Goal: Task Accomplishment & Management: Complete application form

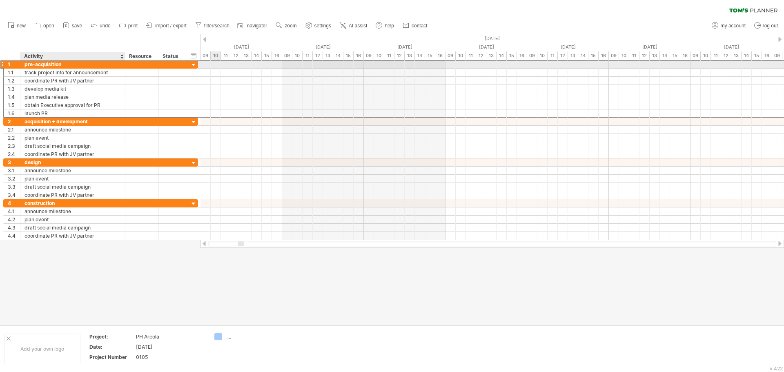
click at [55, 66] on div "pre-acquisition" at bounding box center [73, 64] width 96 height 8
drag, startPoint x: 71, startPoint y: 63, endPoint x: 17, endPoint y: 62, distance: 54.3
click at [17, 62] on div "**********" at bounding box center [100, 64] width 195 height 9
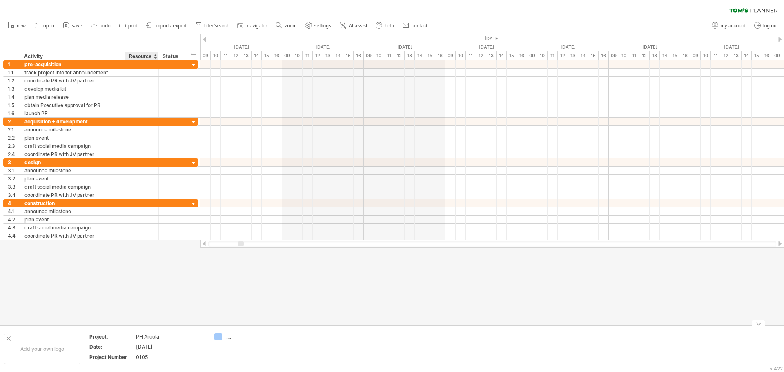
click at [134, 307] on div at bounding box center [392, 179] width 784 height 291
click at [727, 26] on span "my account" at bounding box center [733, 26] width 25 height 6
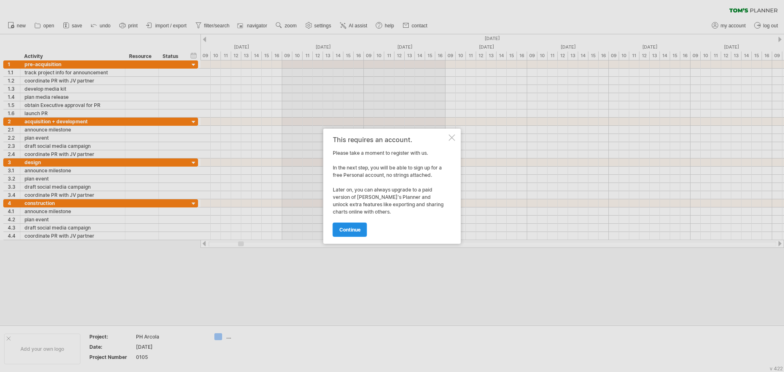
click at [352, 232] on span "continue" at bounding box center [349, 230] width 21 height 6
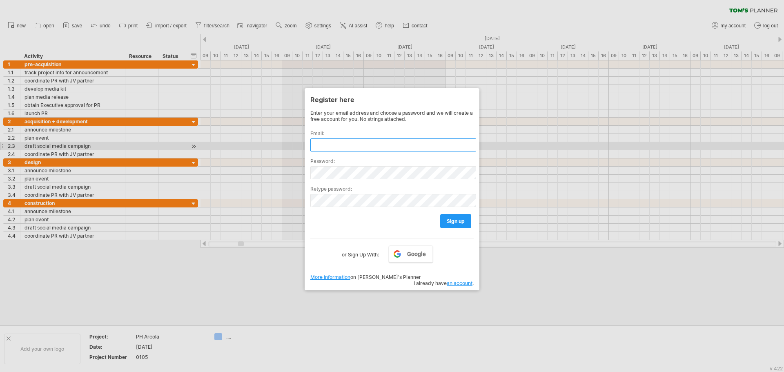
click at [346, 149] on input "text" at bounding box center [393, 144] width 166 height 13
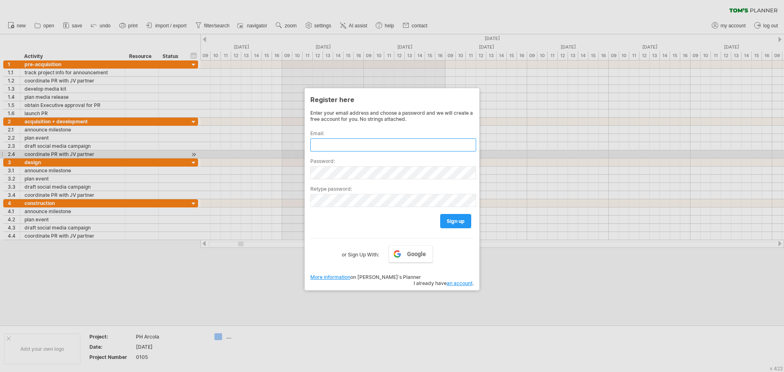
type input "**********"
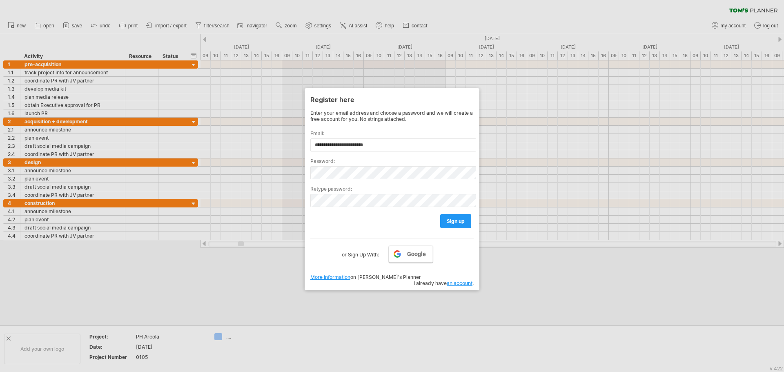
click at [415, 254] on span "Google" at bounding box center [416, 254] width 19 height 7
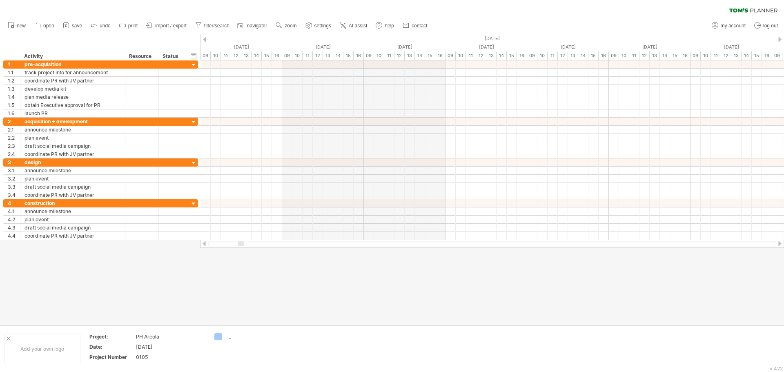
click at [205, 269] on div at bounding box center [392, 179] width 784 height 291
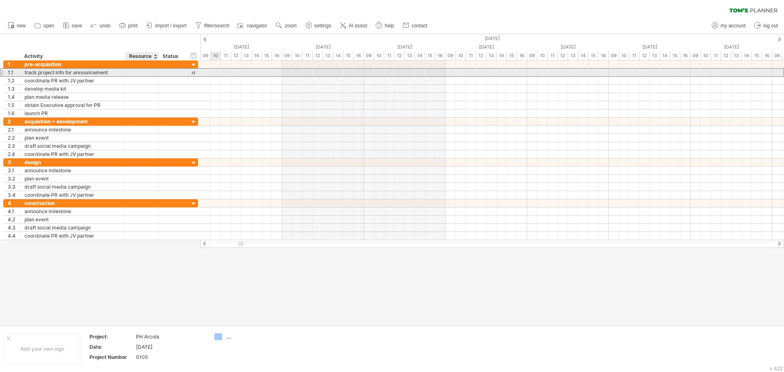
click at [136, 71] on div at bounding box center [141, 73] width 25 height 8
type input "*****"
click at [168, 74] on div at bounding box center [172, 73] width 18 height 8
click at [174, 69] on div at bounding box center [172, 73] width 18 height 8
click at [194, 73] on div at bounding box center [194, 73] width 8 height 9
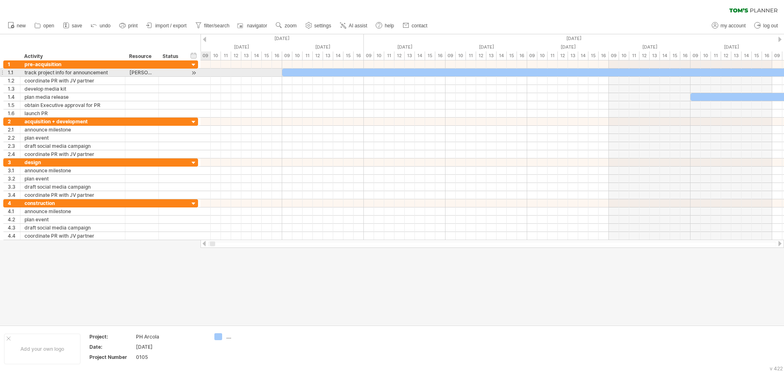
click at [193, 72] on div at bounding box center [194, 73] width 8 height 9
click at [171, 74] on div at bounding box center [172, 73] width 18 height 8
type input "****"
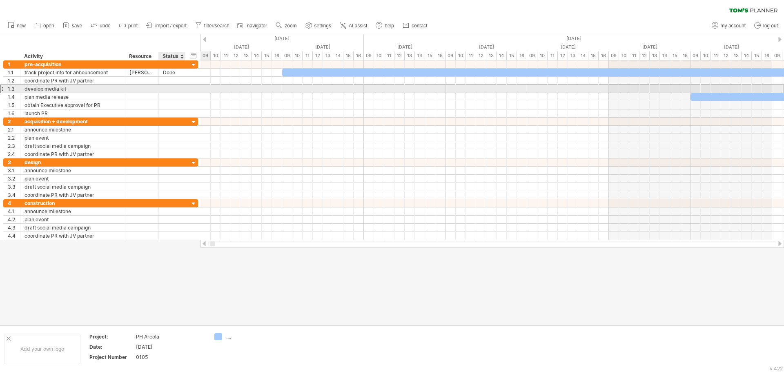
click at [165, 89] on div at bounding box center [172, 89] width 18 height 8
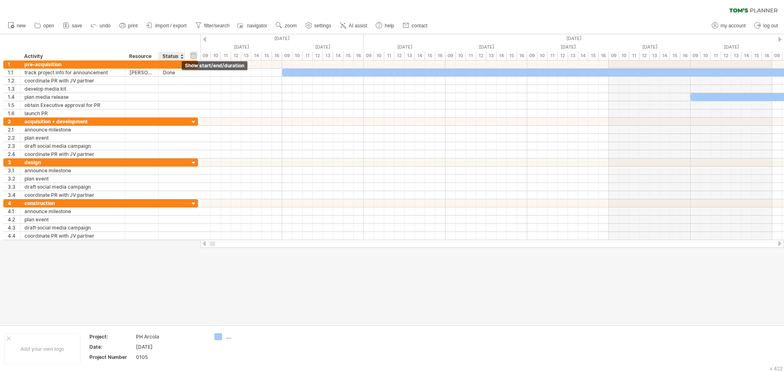
click at [193, 55] on div "hide start/end/duration show start/end/duration" at bounding box center [194, 55] width 8 height 9
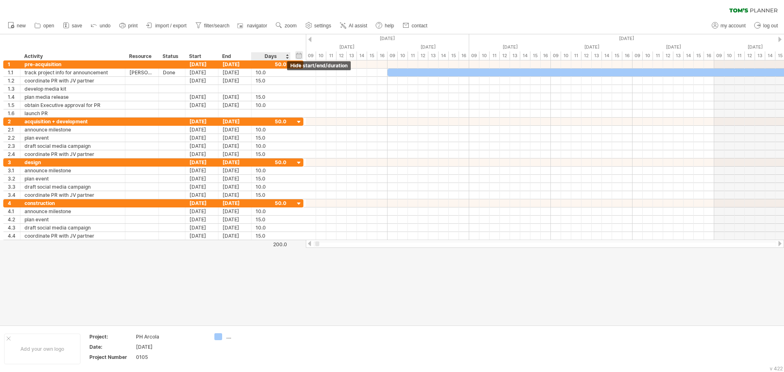
click at [298, 56] on div "hide start/end/duration show start/end/duration" at bounding box center [299, 55] width 8 height 9
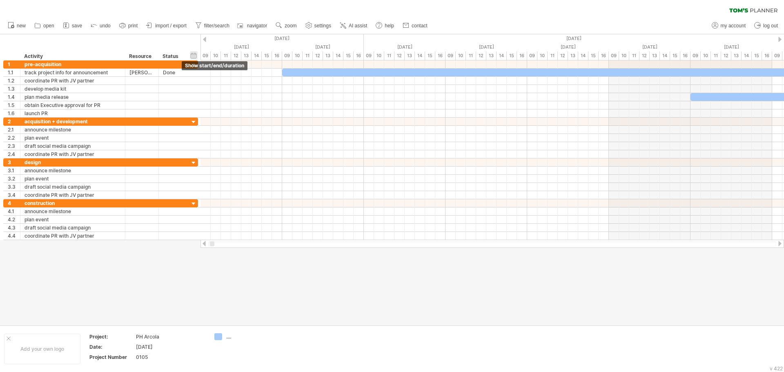
click at [194, 55] on div "hide start/end/duration show start/end/duration" at bounding box center [194, 55] width 8 height 9
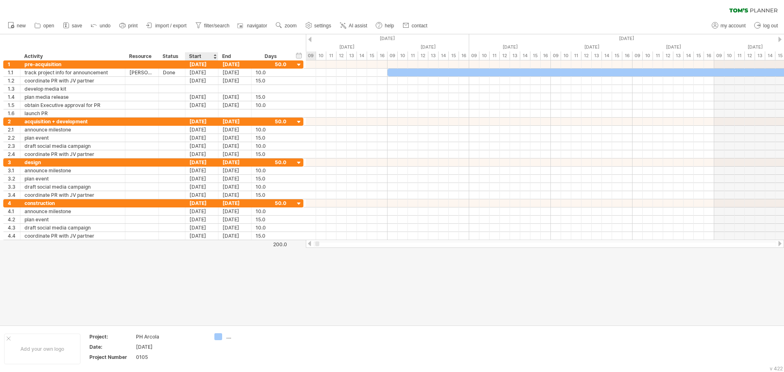
click at [221, 262] on div at bounding box center [392, 179] width 784 height 291
